Goal: Book appointment/travel/reservation

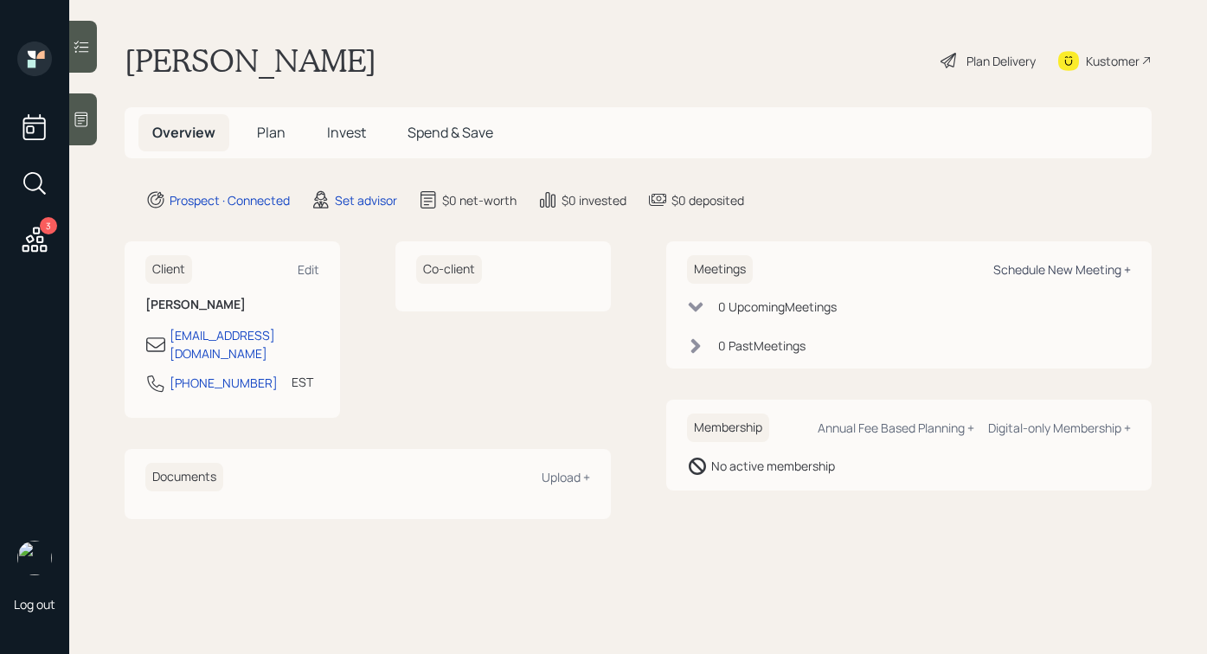
click at [1038, 268] on div "Schedule New Meeting +" at bounding box center [1062, 269] width 138 height 16
select select "round-[PERSON_NAME]"
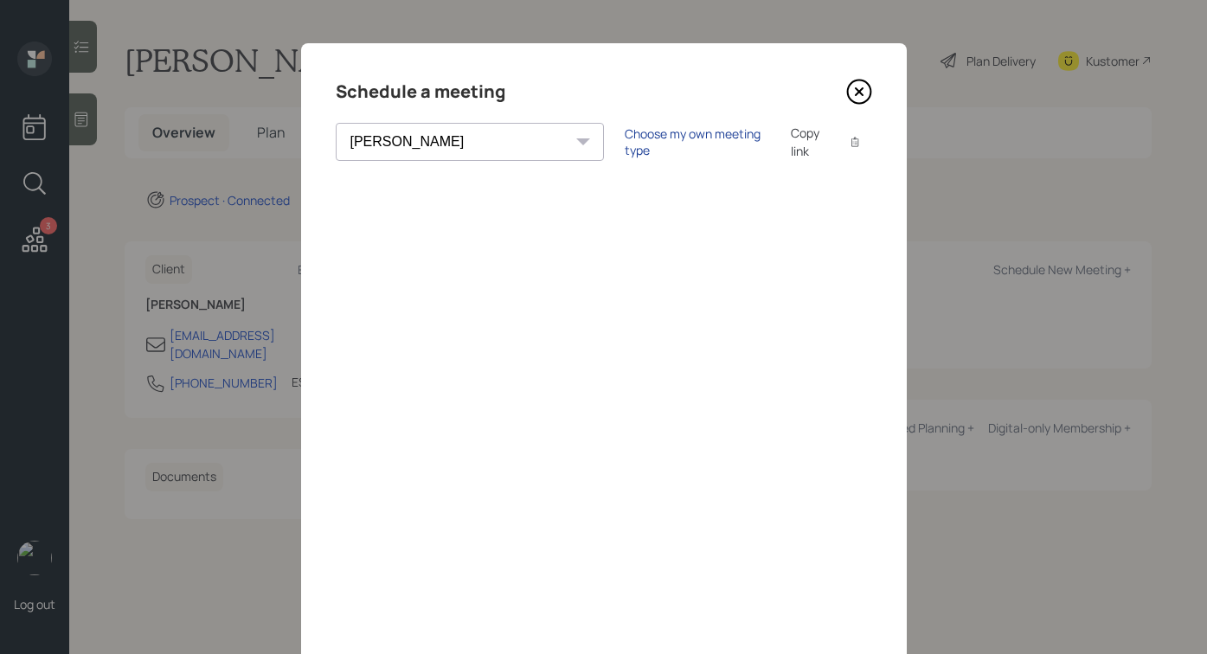
click at [625, 142] on div "Choose my own meeting type" at bounding box center [697, 141] width 145 height 33
click at [857, 80] on icon at bounding box center [858, 91] width 23 height 23
